Goal: Information Seeking & Learning: Learn about a topic

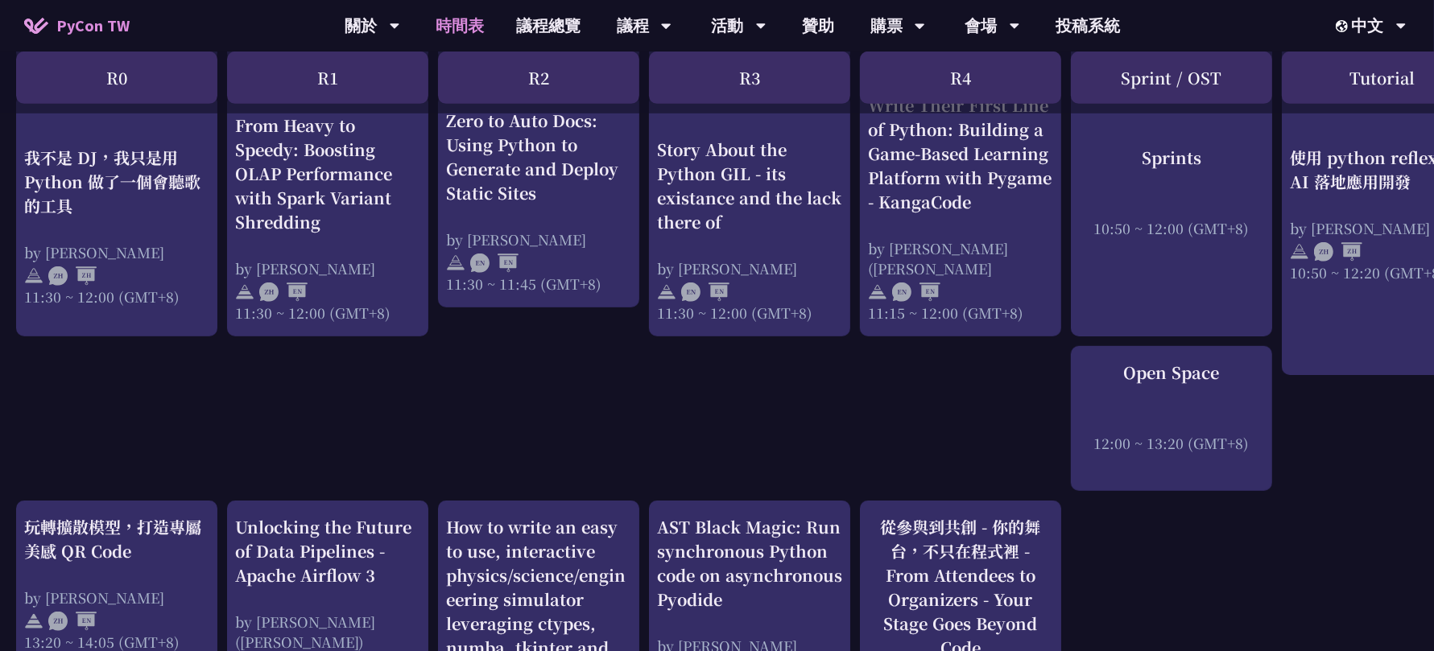
scroll to position [1031, 0]
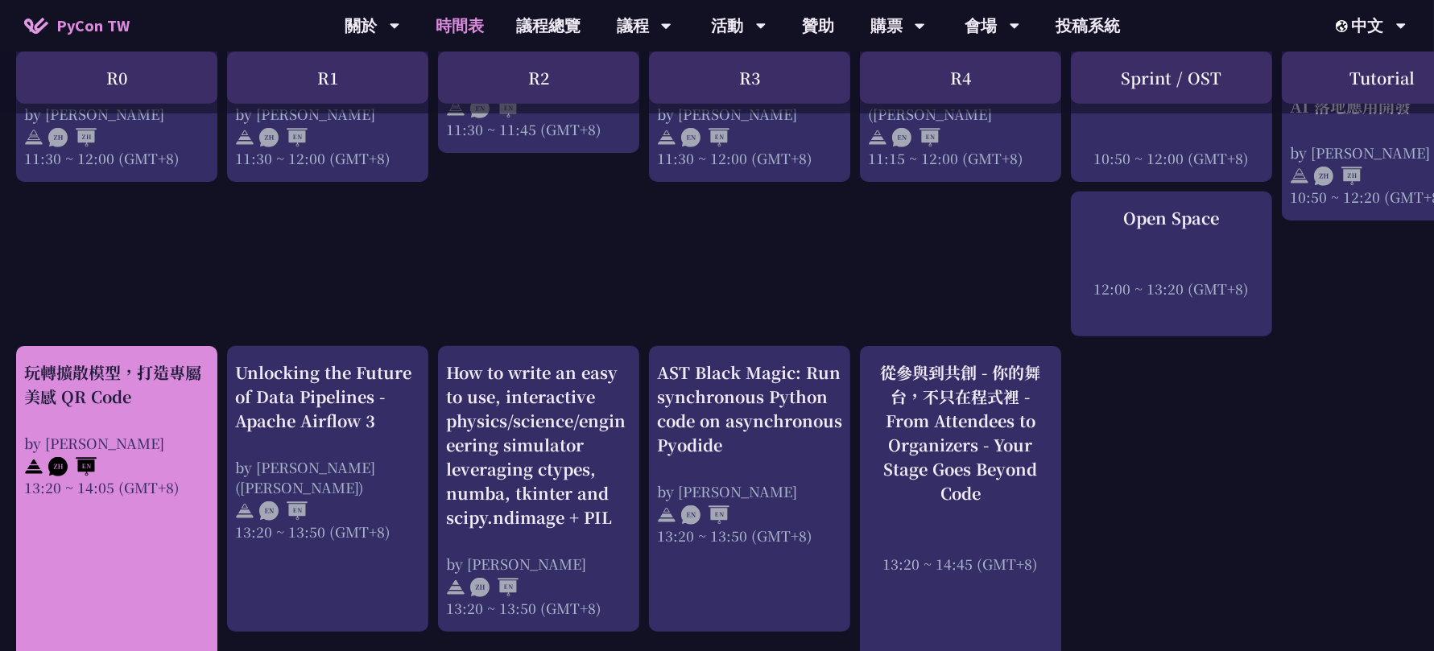
click at [146, 382] on div "玩轉擴散模型，打造專屬美感 QR Code" at bounding box center [116, 385] width 185 height 48
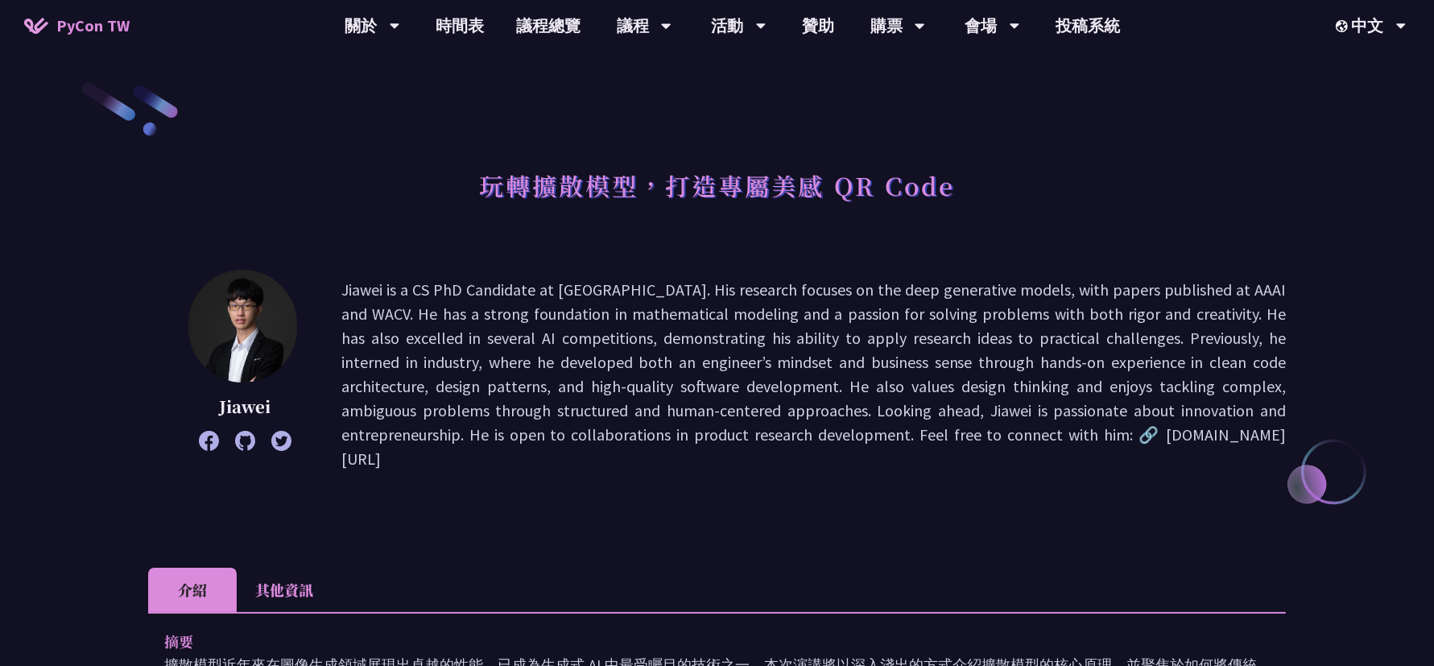
click at [254, 405] on p "Jiawei" at bounding box center [244, 407] width 113 height 24
copy p "Jiawei"
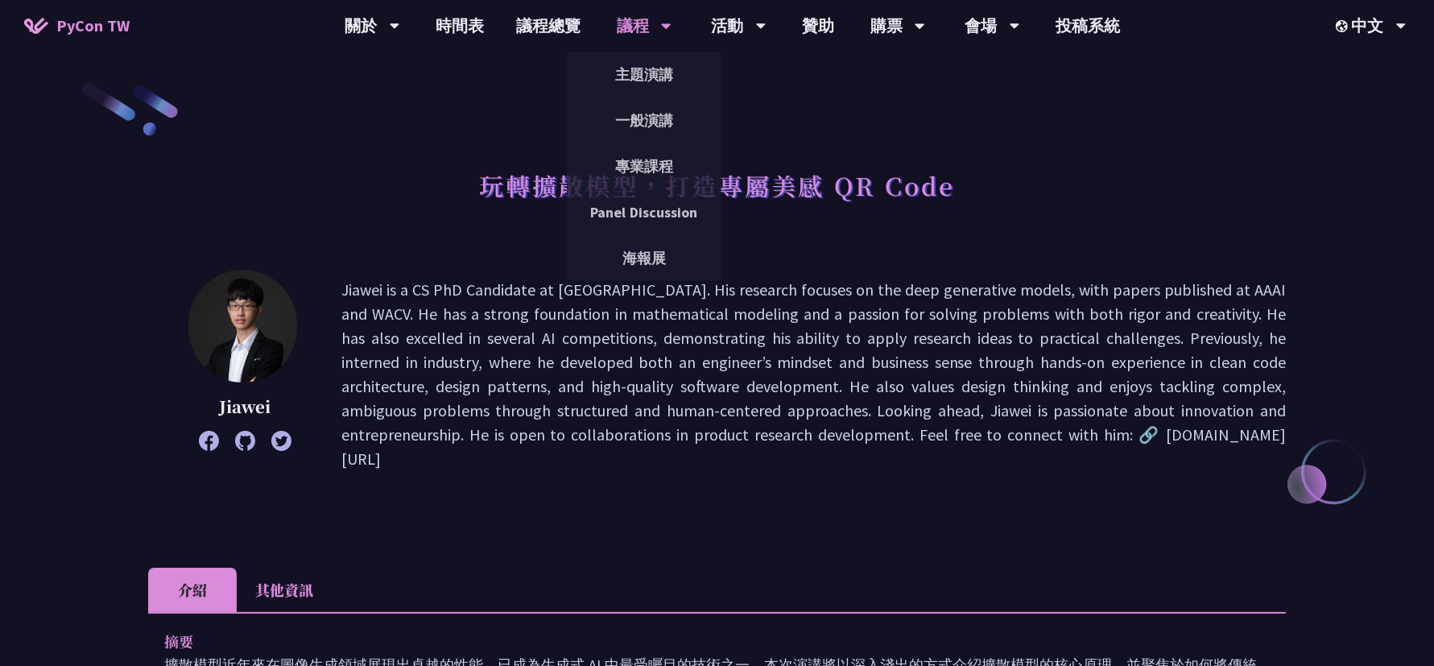
click at [400, 24] on div "議程" at bounding box center [372, 26] width 55 height 52
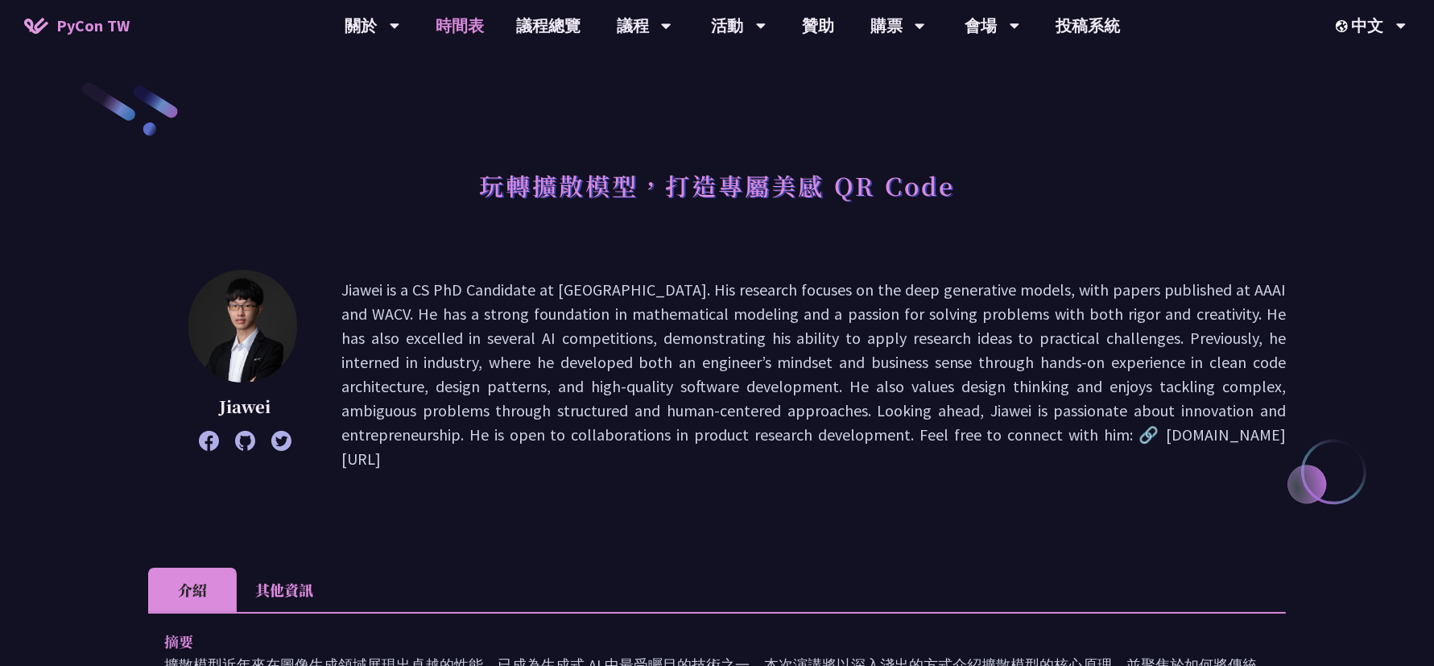
click at [471, 14] on link "時間表" at bounding box center [460, 26] width 81 height 52
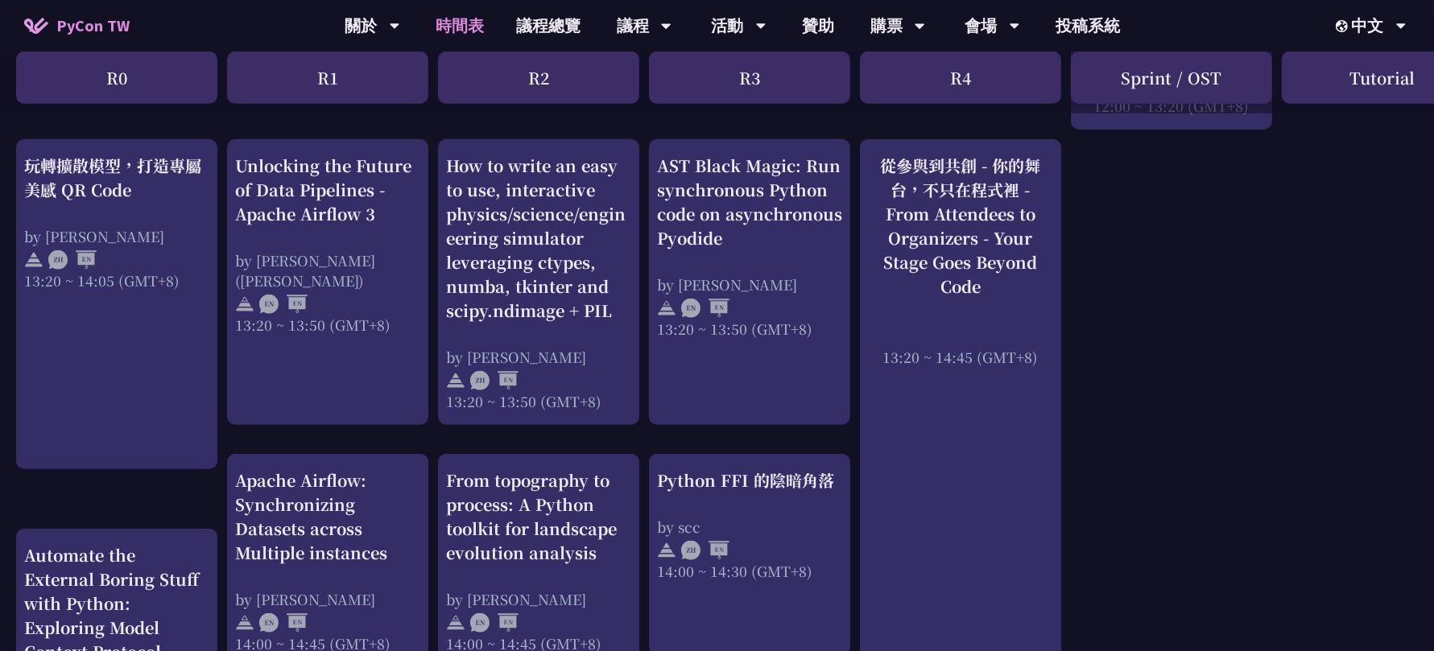
scroll to position [1382, 0]
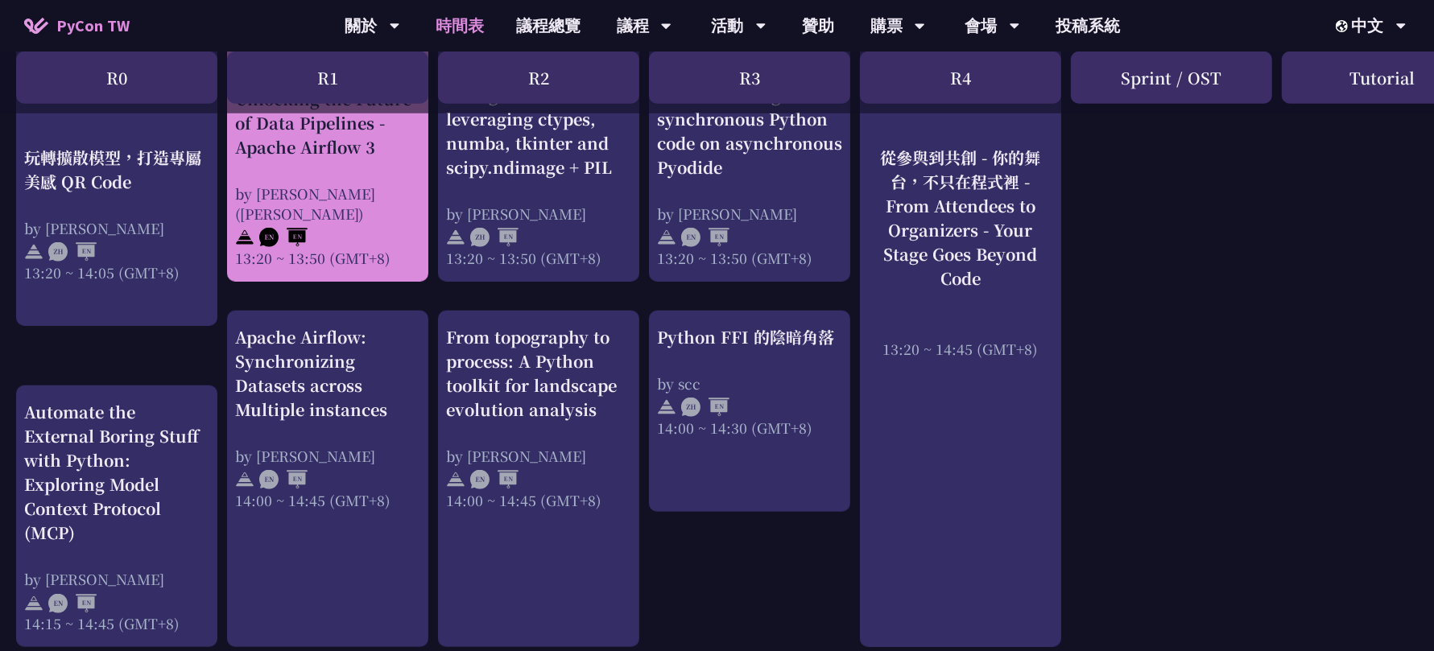
click at [352, 159] on div "Unlocking the Future of Data Pipelines - Apache Airflow 3" at bounding box center [327, 123] width 185 height 72
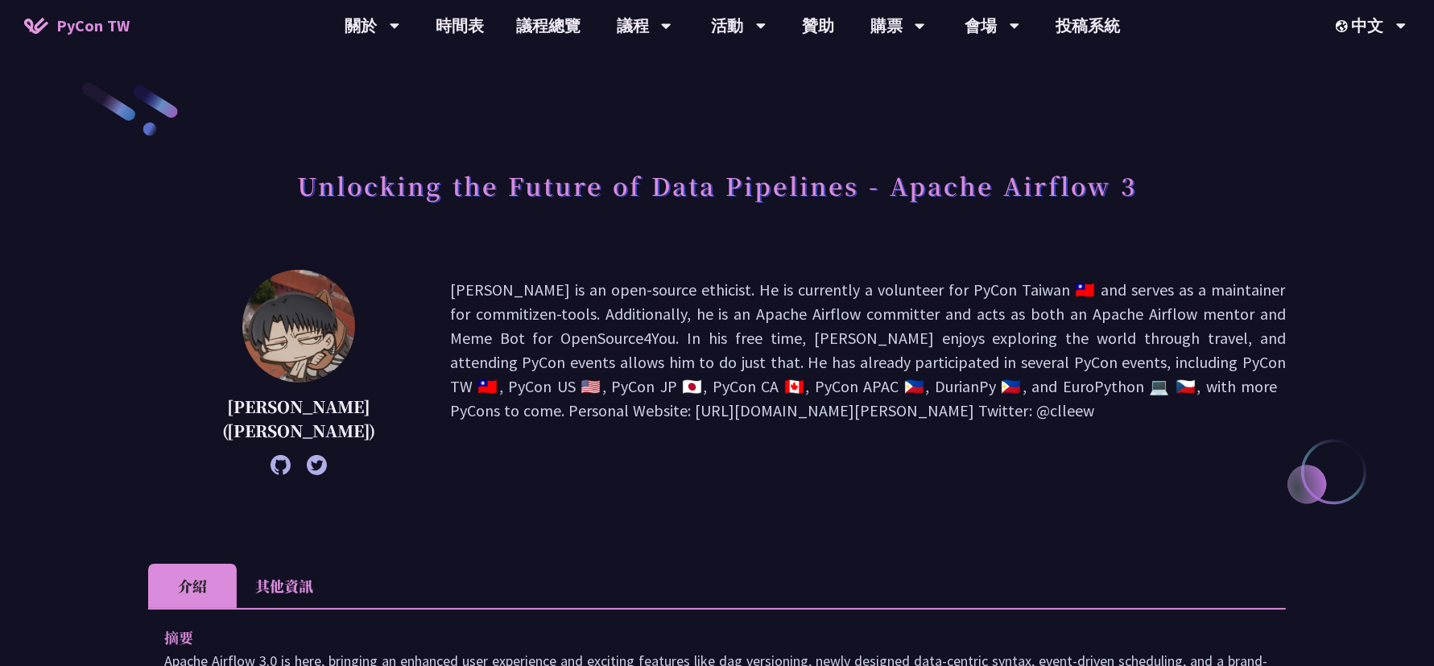
click at [237, 462] on div at bounding box center [298, 465] width 221 height 20
click at [271, 465] on icon at bounding box center [281, 465] width 20 height 20
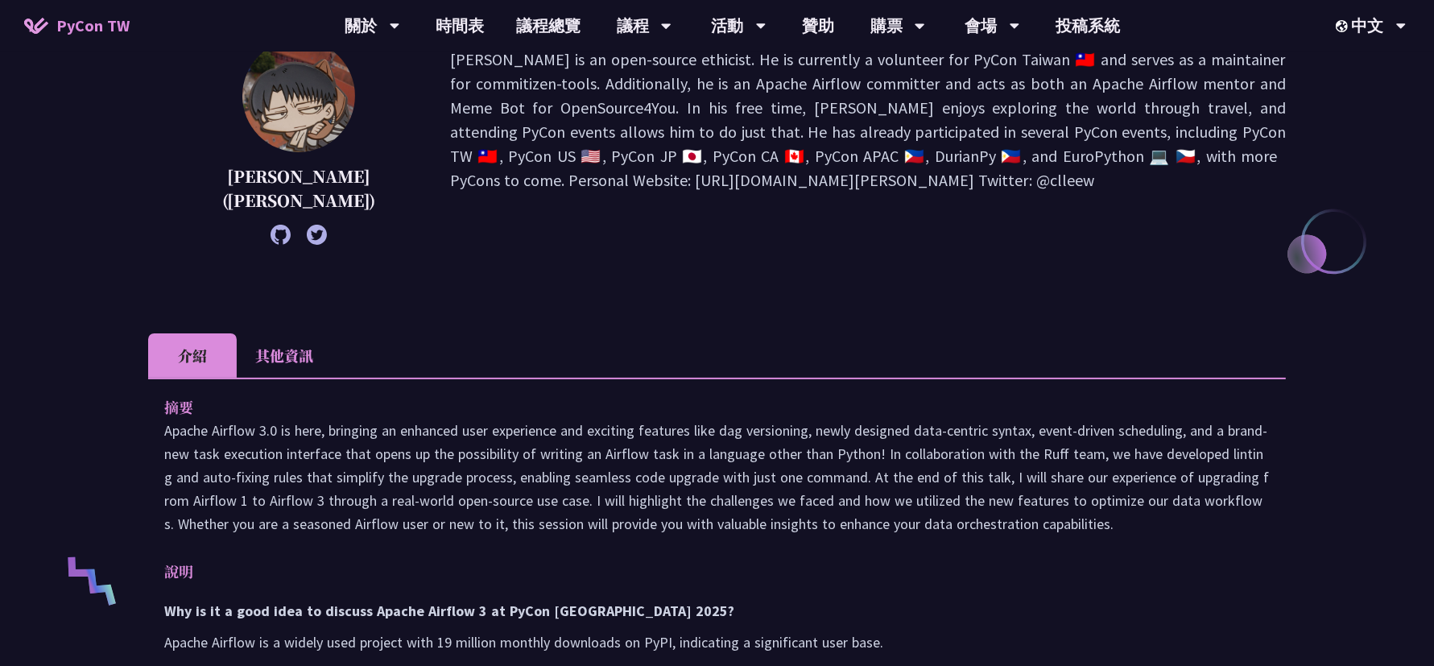
scroll to position [103, 0]
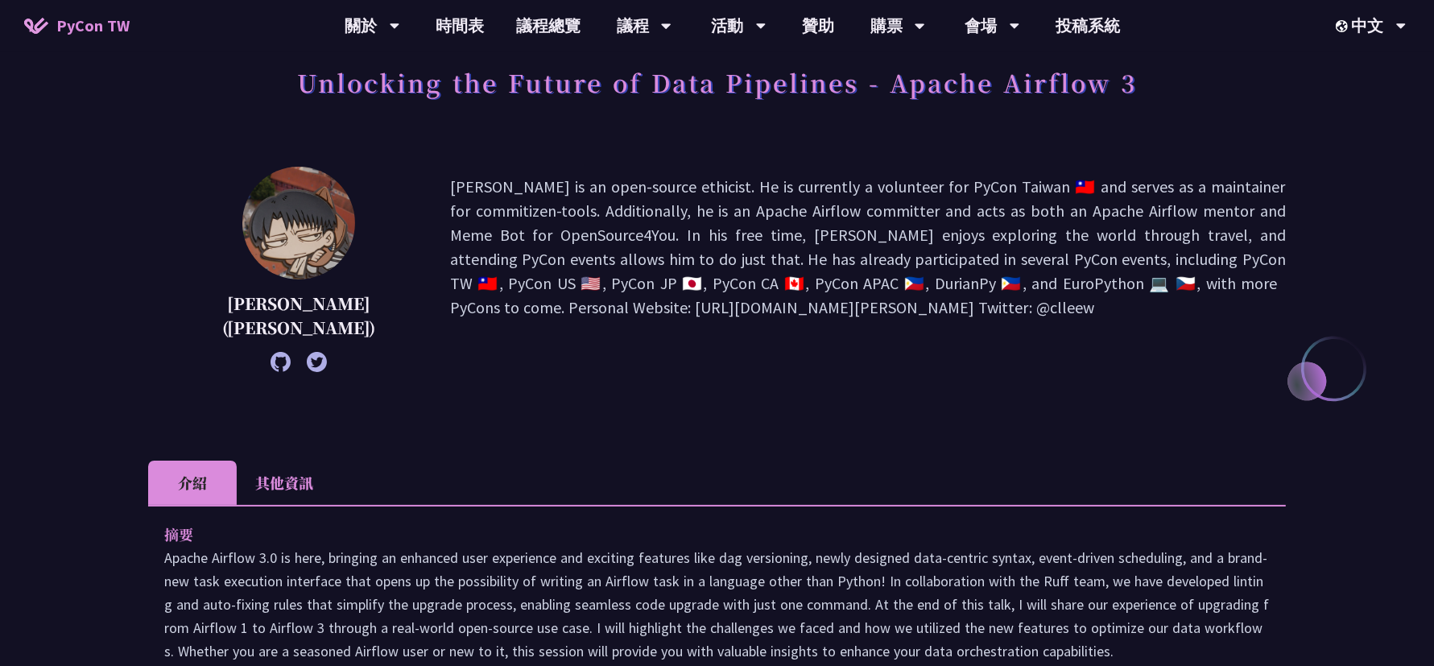
click at [307, 361] on icon at bounding box center [317, 362] width 20 height 20
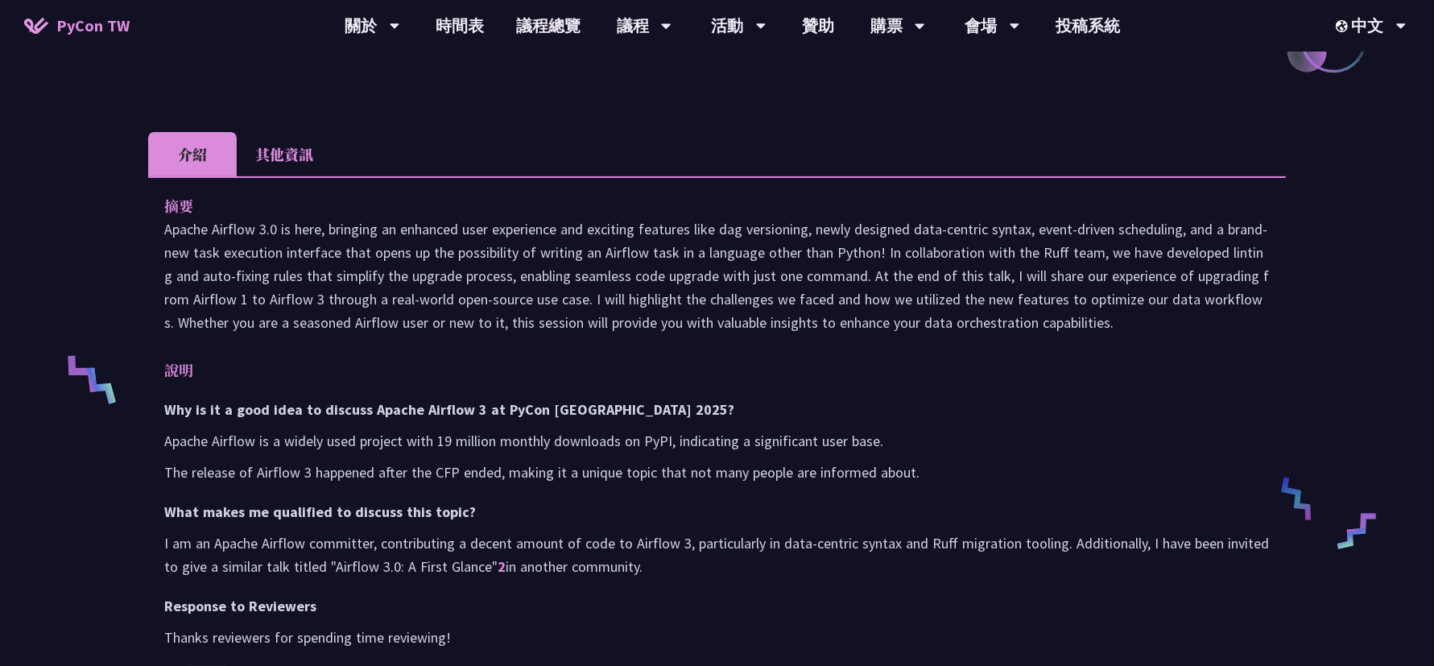
scroll to position [504, 0]
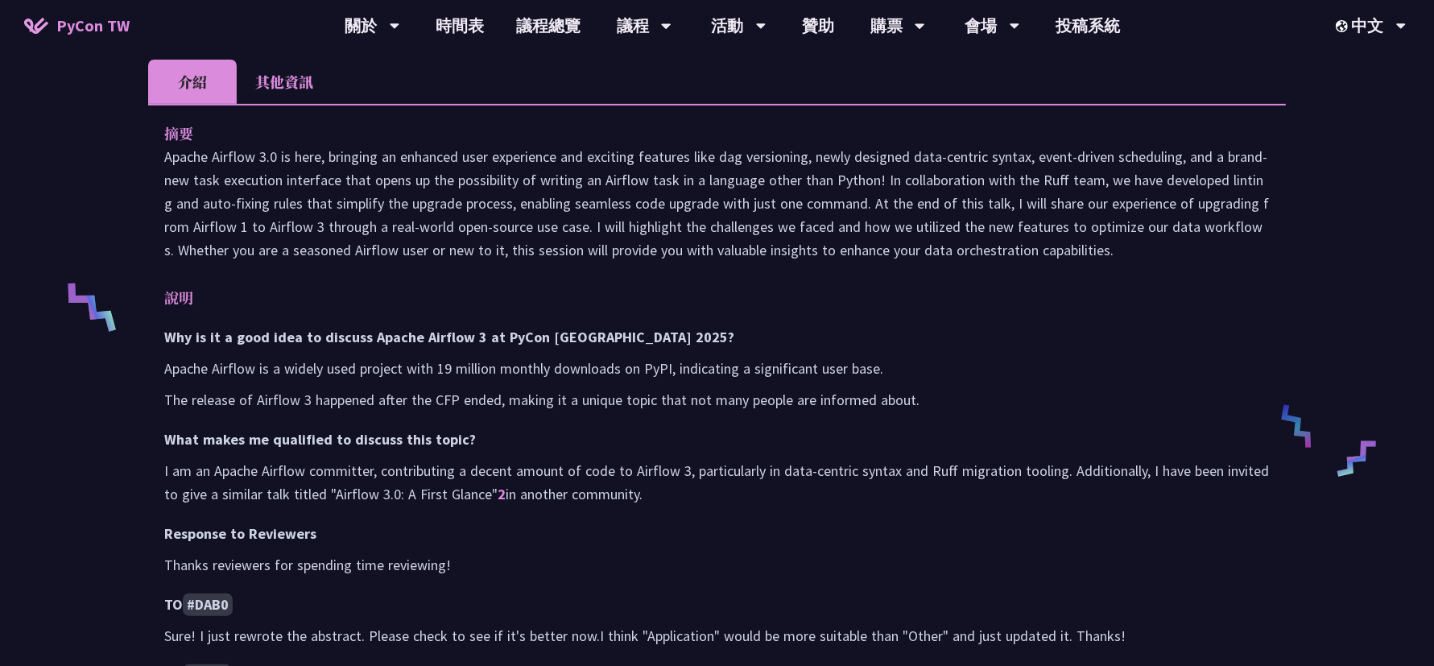
click at [291, 95] on li "其他資訊" at bounding box center [284, 82] width 95 height 44
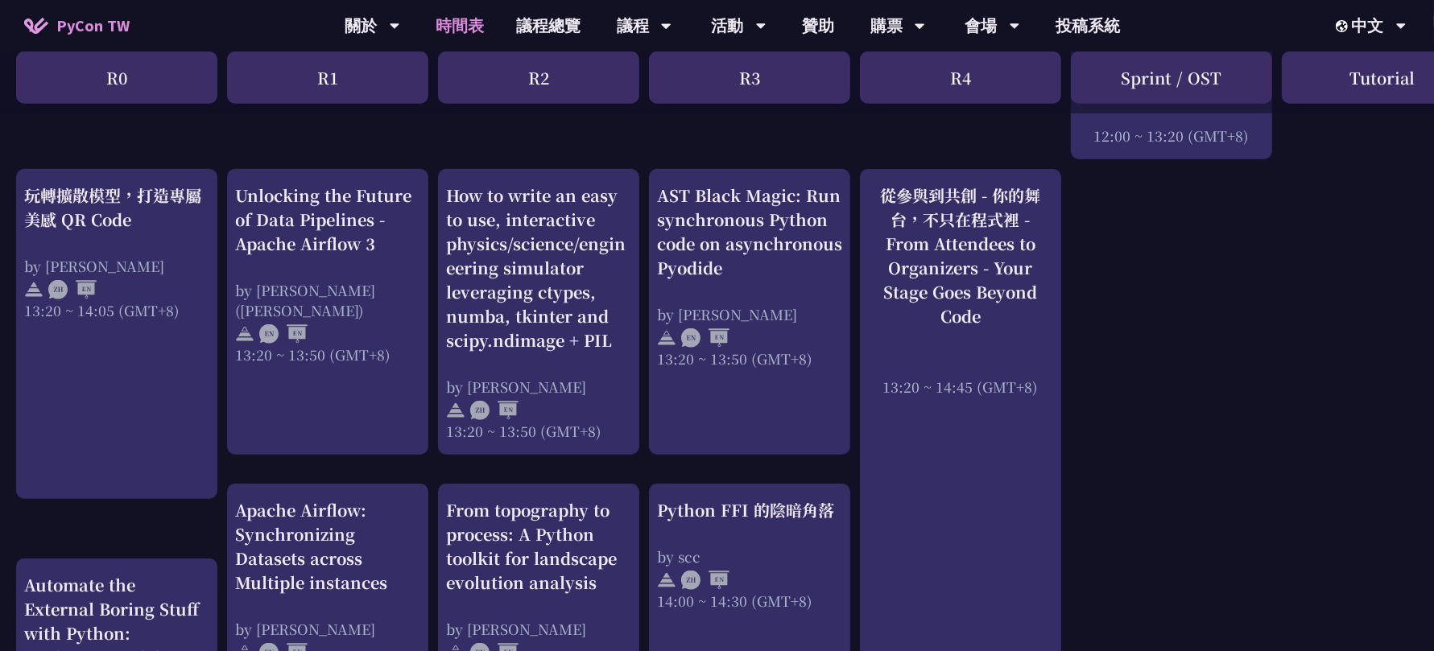
scroll to position [1200, 0]
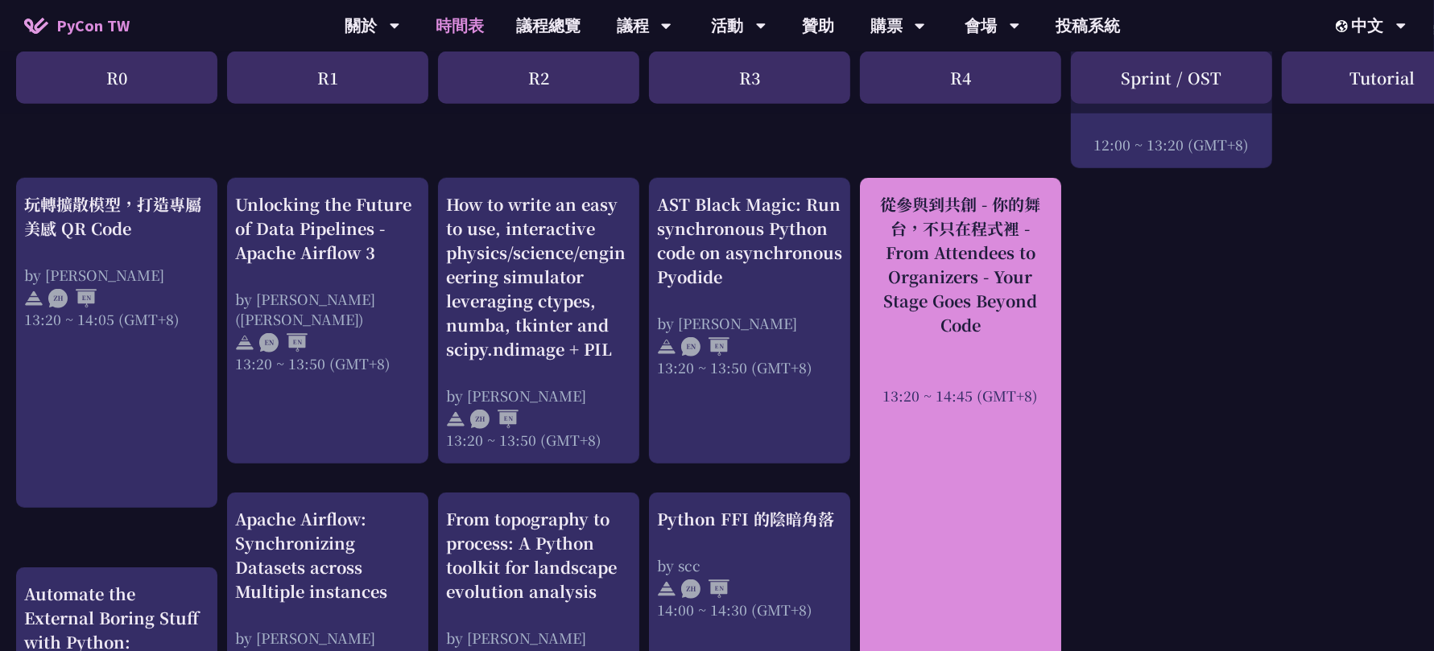
click at [1007, 301] on div "從參與到共創 - 你的舞台，不只在程式裡 - From Attendees to Organizers - Your Stage Goes Beyond Co…" at bounding box center [960, 264] width 185 height 145
click at [962, 234] on div "從參與到共創 - 你的舞台，不只在程式裡 - From Attendees to Organizers - Your Stage Goes Beyond Co…" at bounding box center [960, 264] width 185 height 145
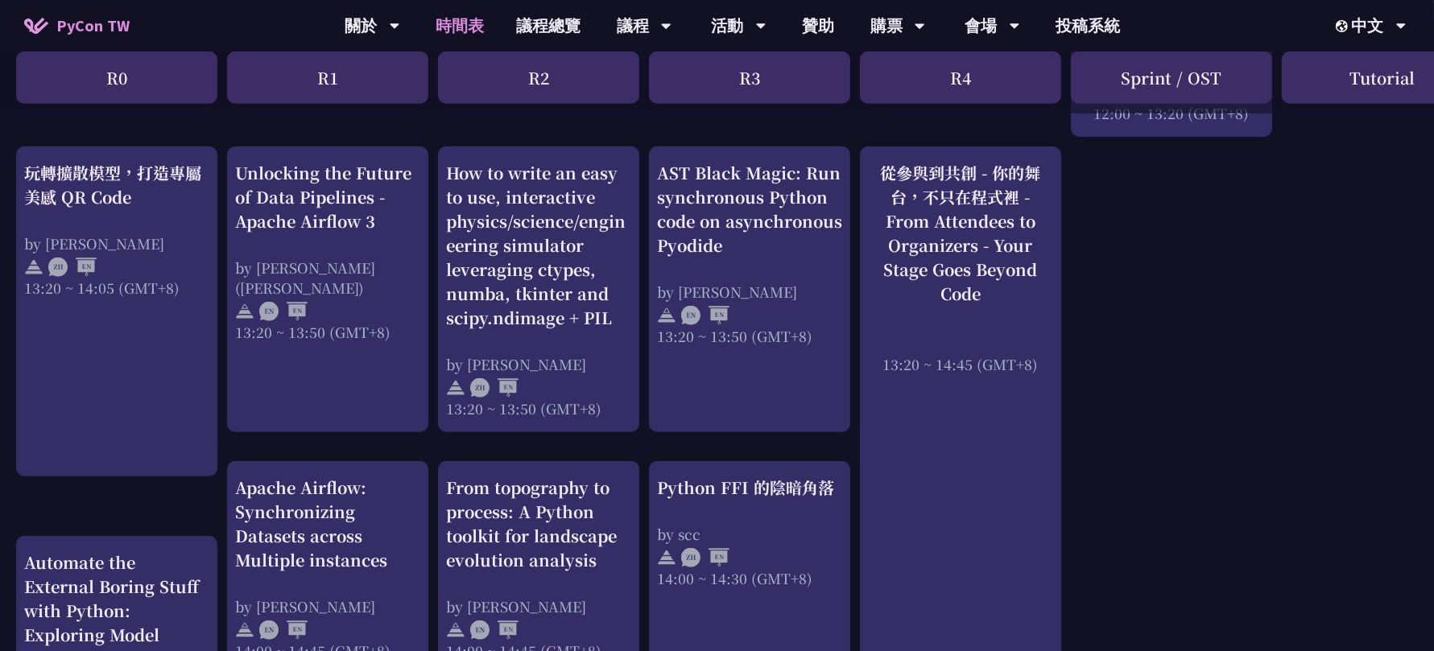
scroll to position [1225, 0]
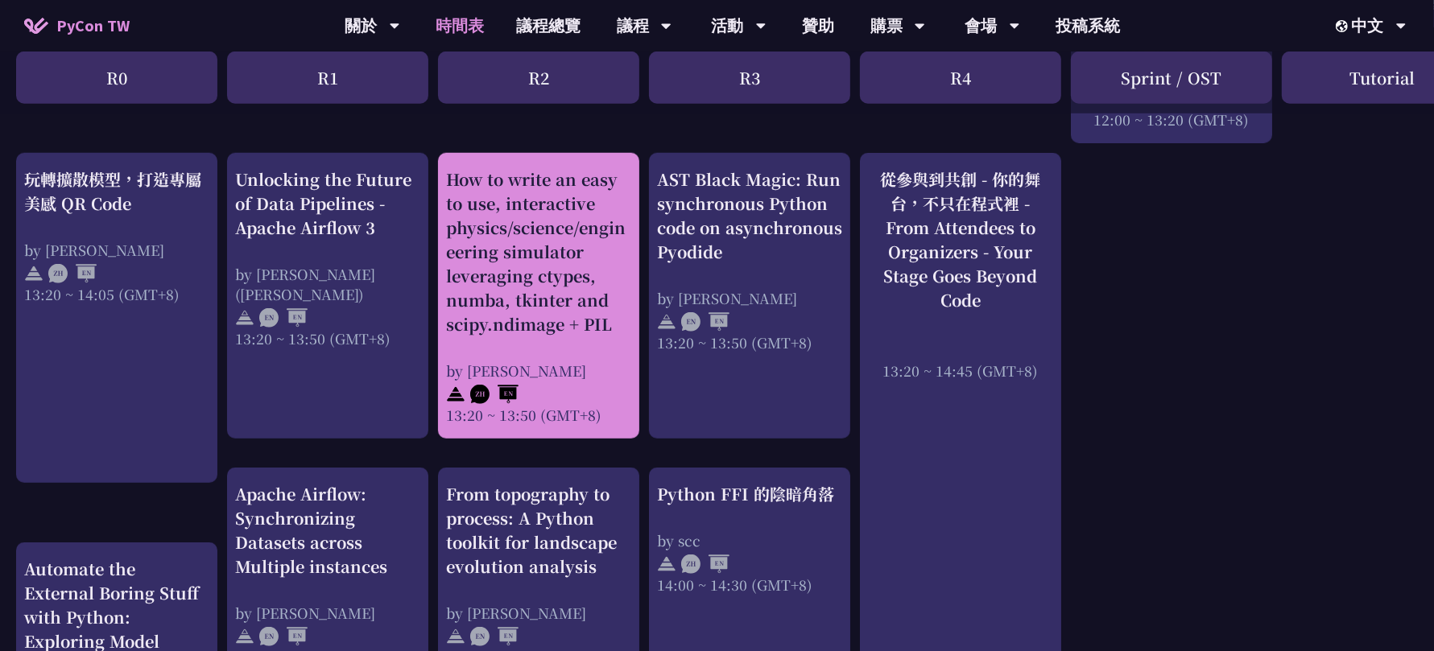
click at [549, 230] on div "How to write an easy to use, interactive physics/science/engineering simulator …" at bounding box center [538, 251] width 185 height 169
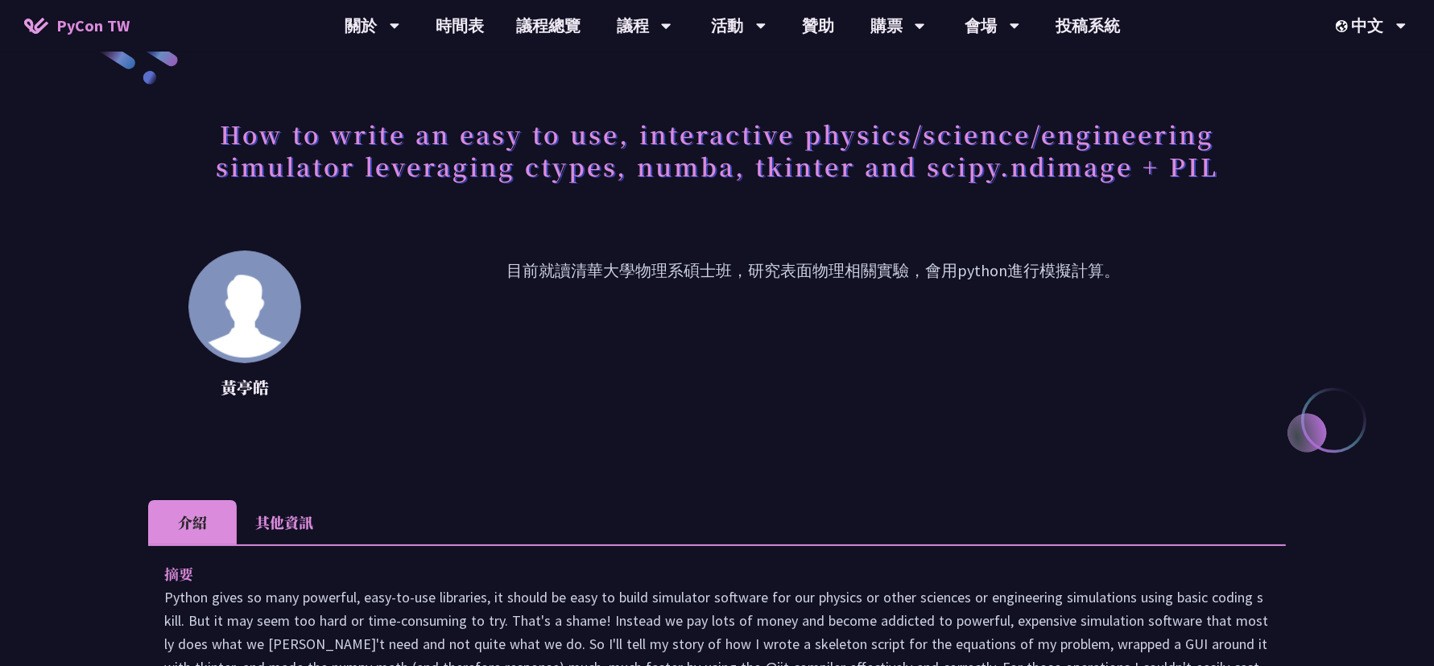
scroll to position [260, 0]
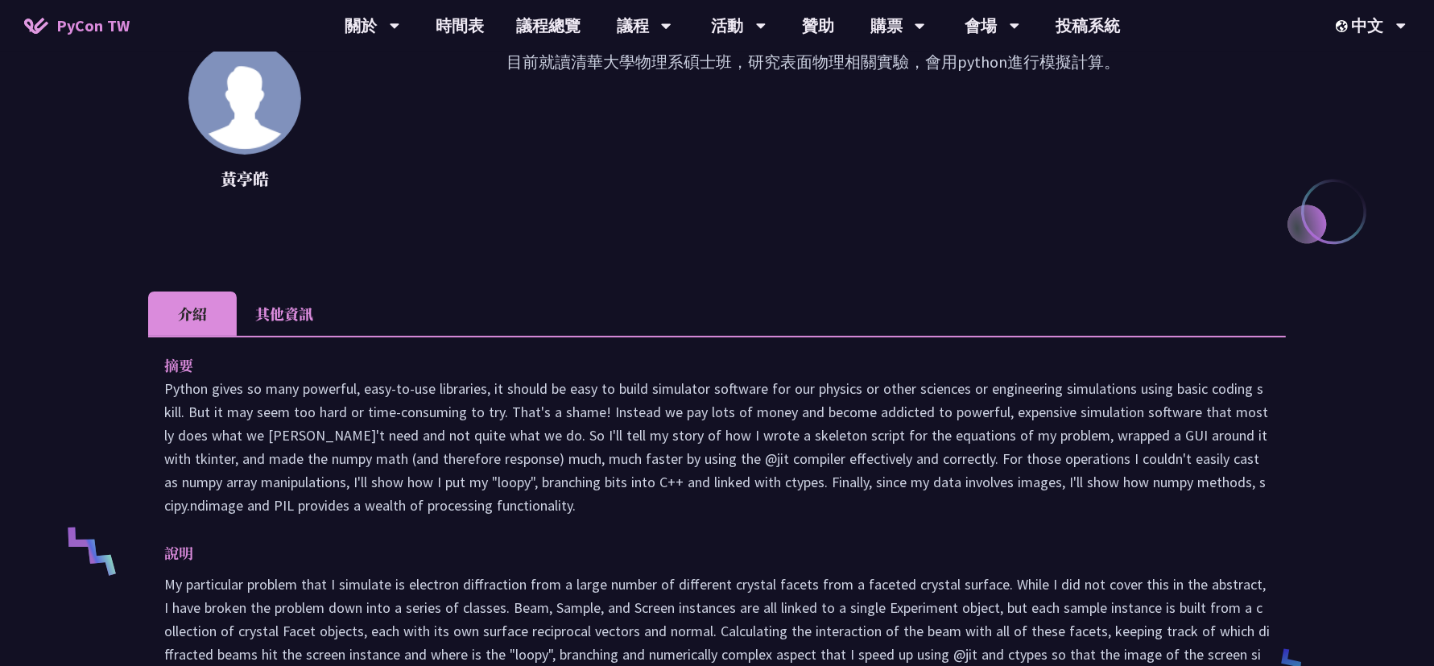
click at [276, 310] on li "其他資訊" at bounding box center [284, 313] width 95 height 44
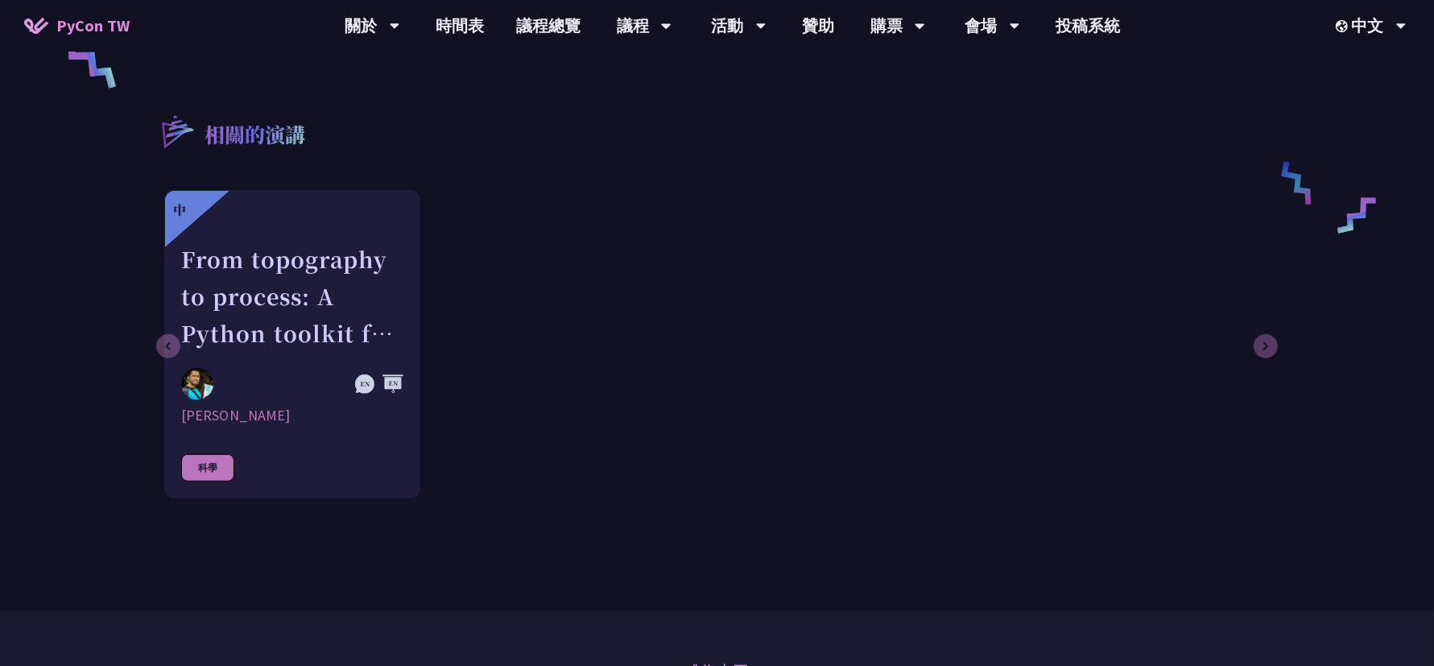
scroll to position [762, 0]
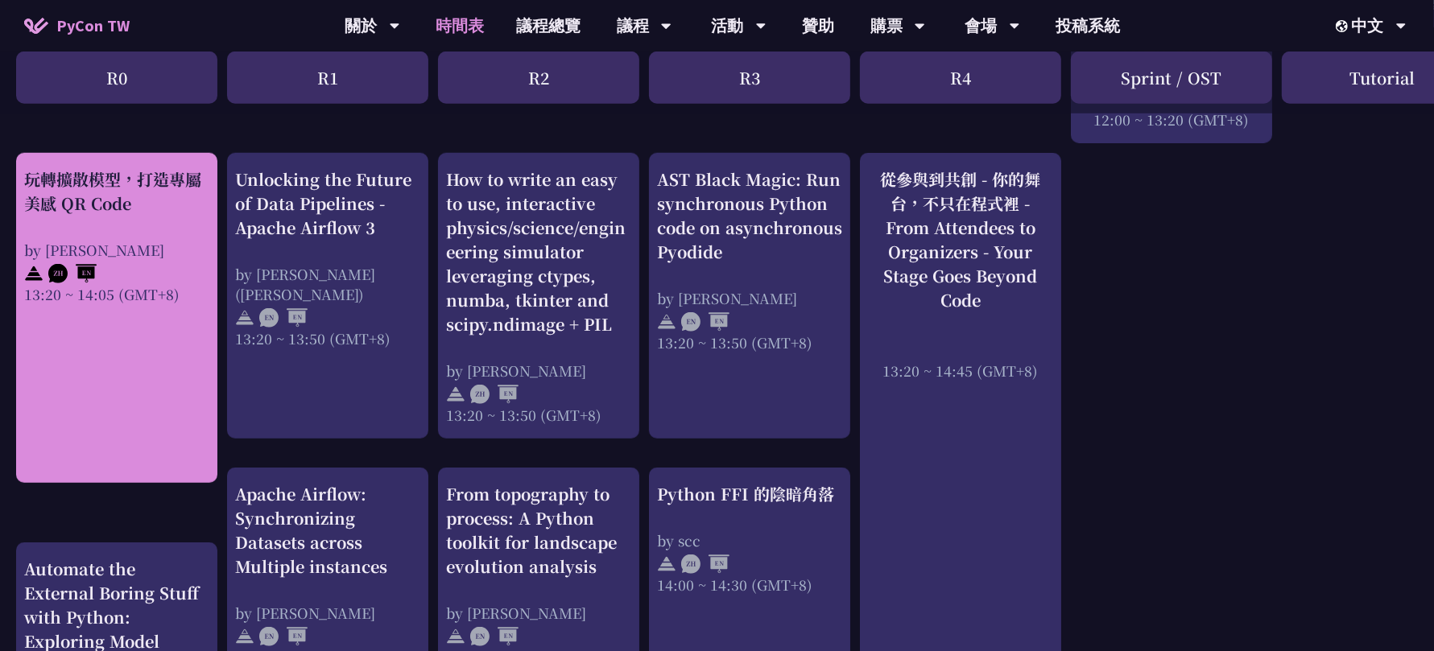
scroll to position [1438, 0]
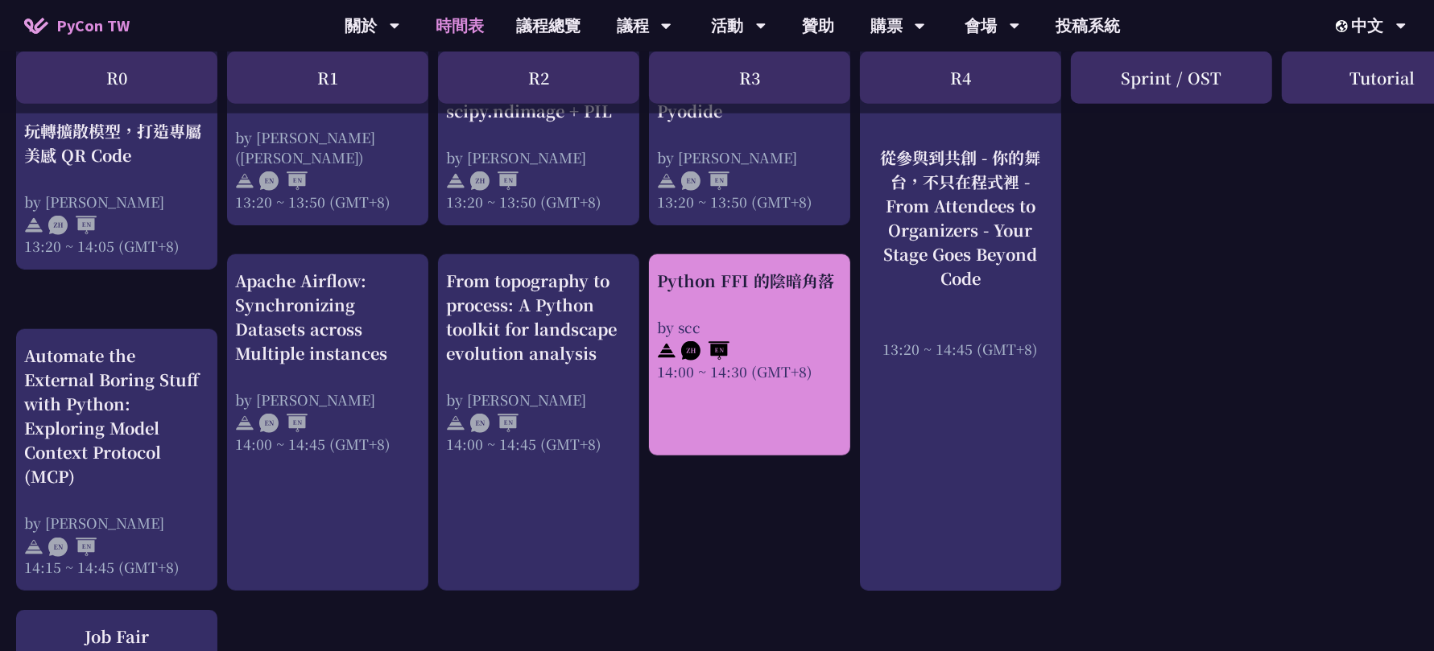
click at [725, 270] on div "Python FFI 的陰暗角落" at bounding box center [749, 281] width 185 height 24
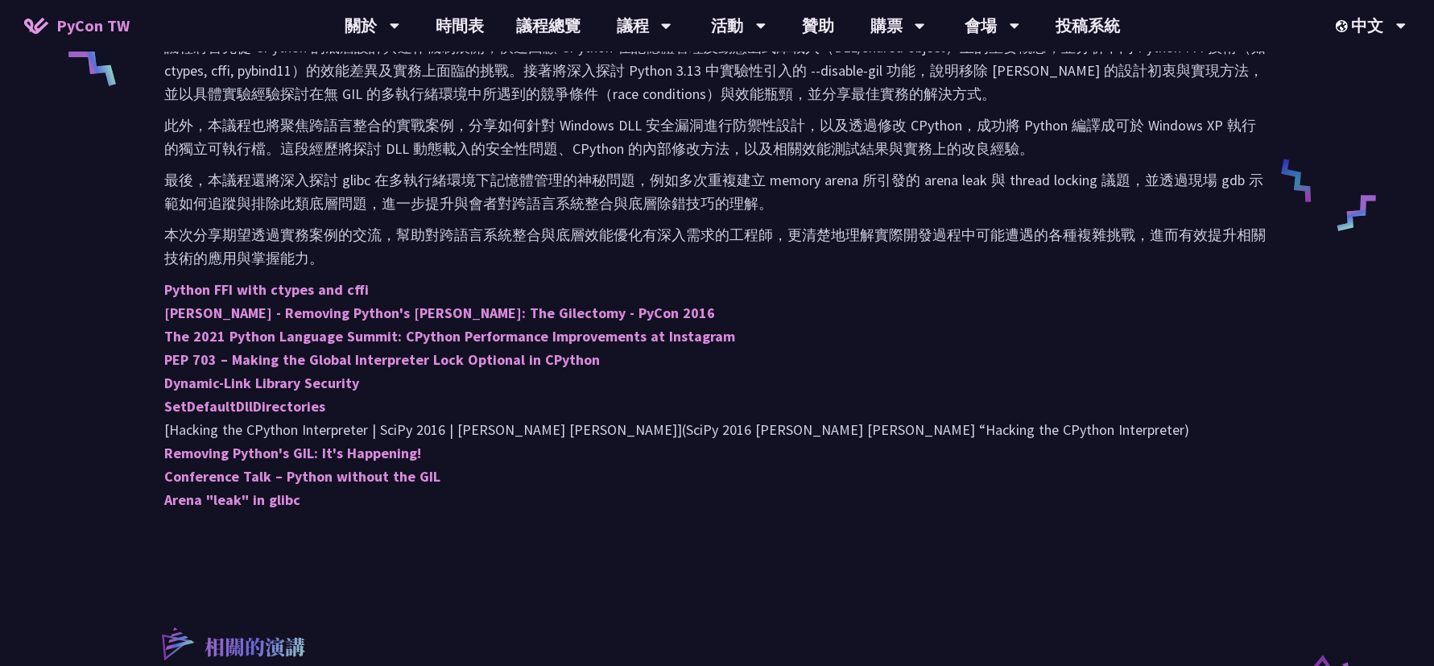
scroll to position [191, 0]
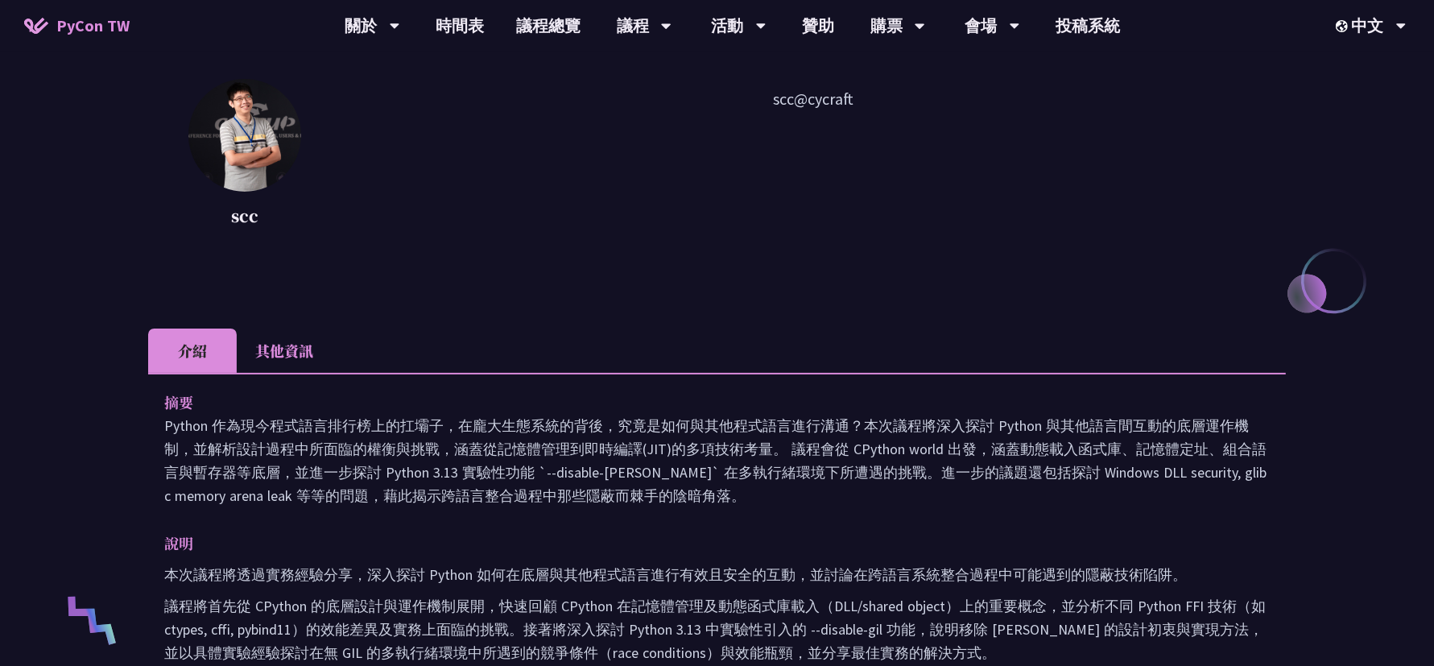
click at [304, 345] on li "其他資訊" at bounding box center [284, 351] width 95 height 44
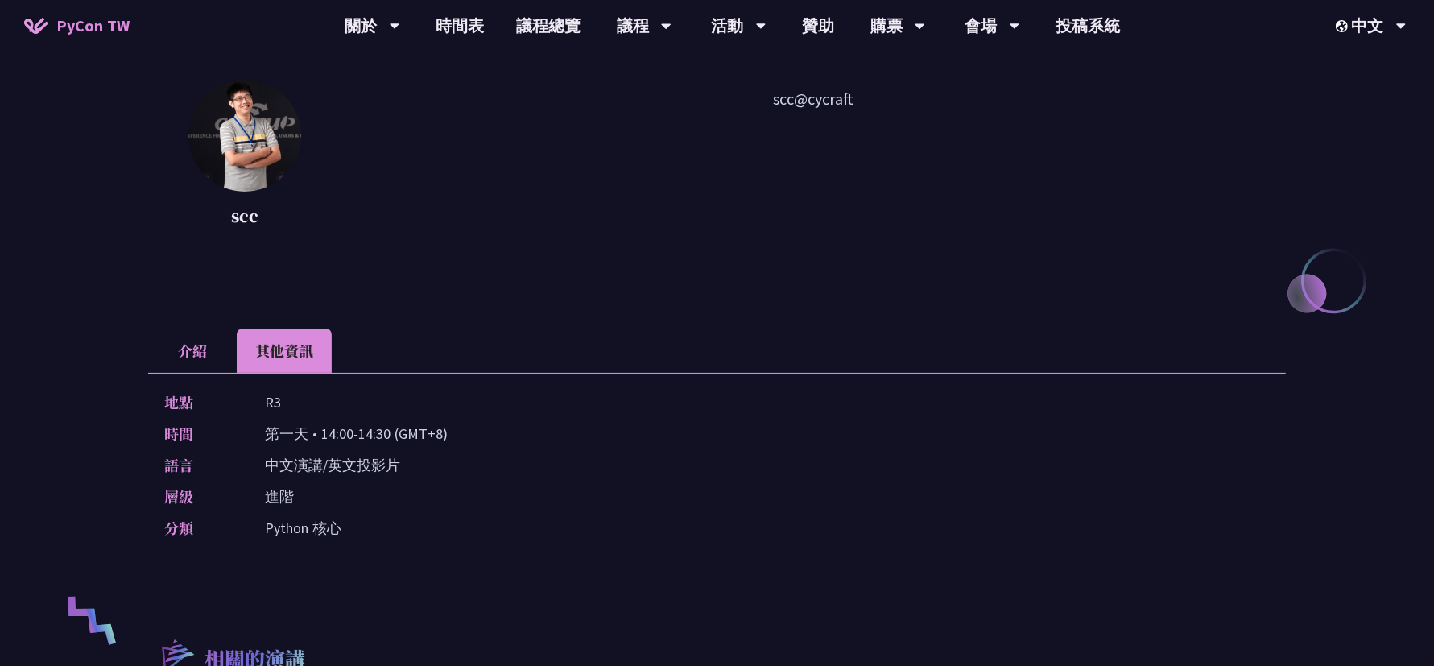
click at [200, 350] on li "介紹" at bounding box center [192, 351] width 89 height 44
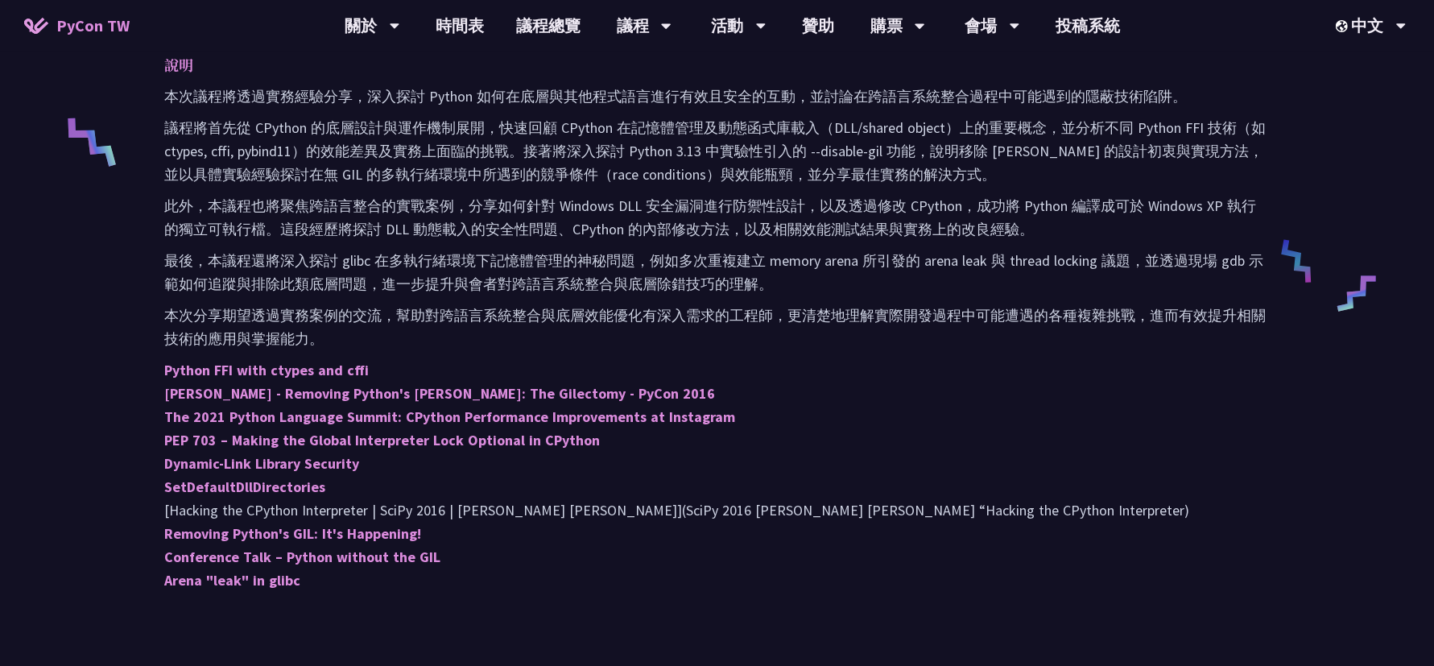
scroll to position [1040, 0]
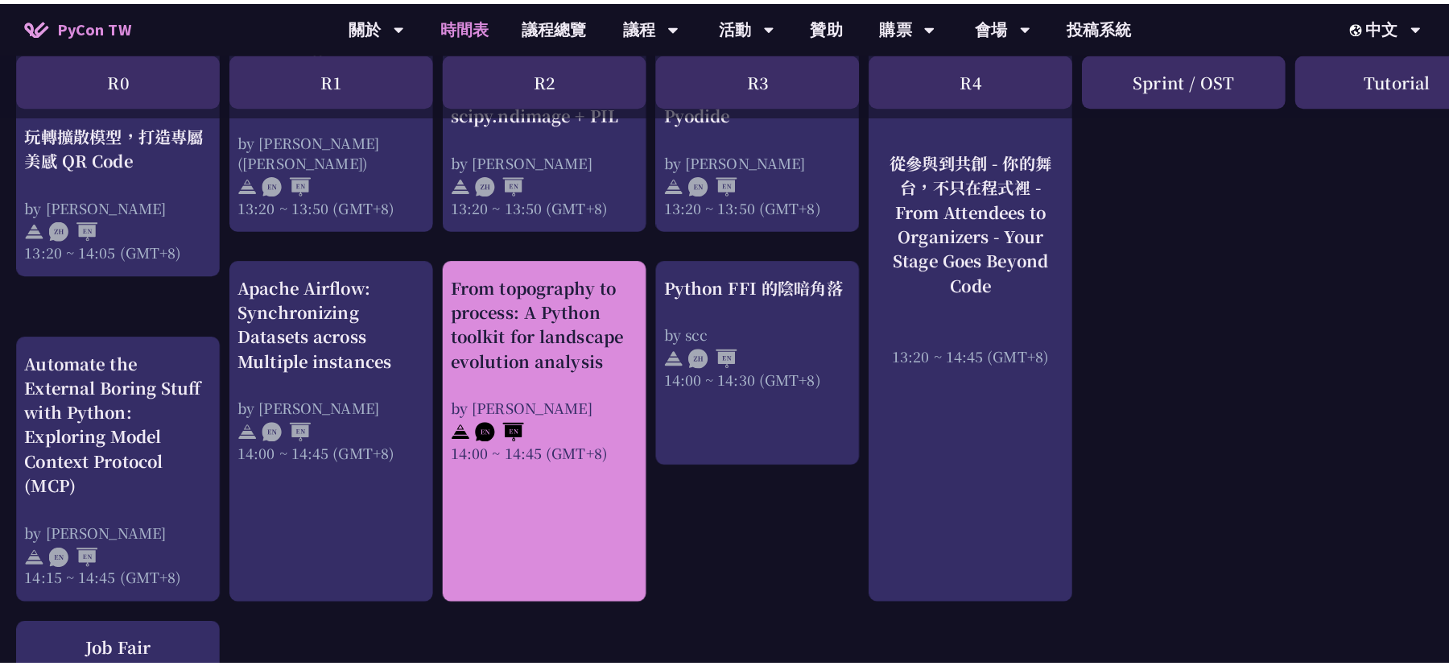
scroll to position [1618, 0]
